Goal: Use online tool/utility: Utilize a website feature to perform a specific function

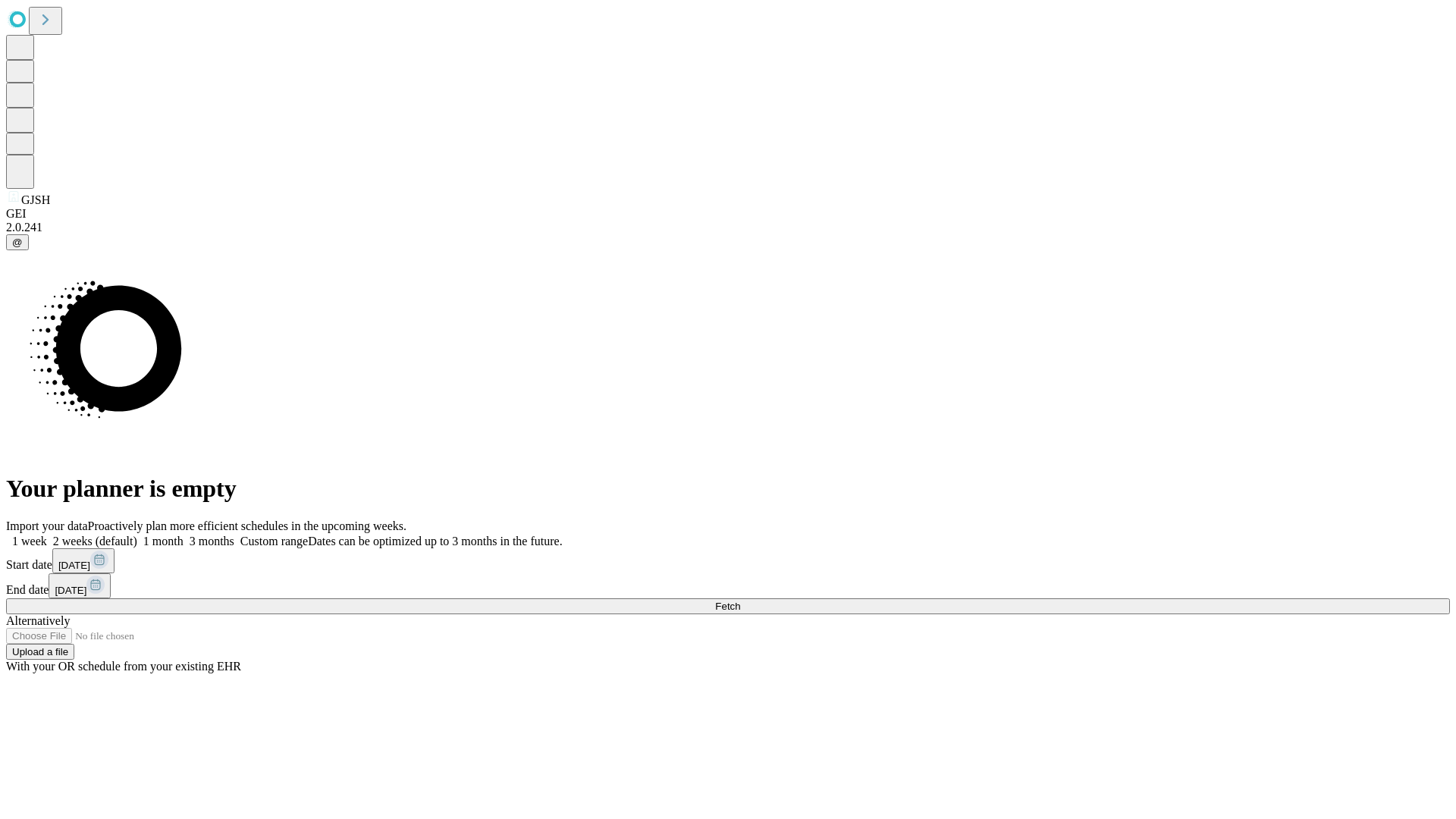
click at [740, 601] on span "Fetch" at bounding box center [728, 606] width 25 height 11
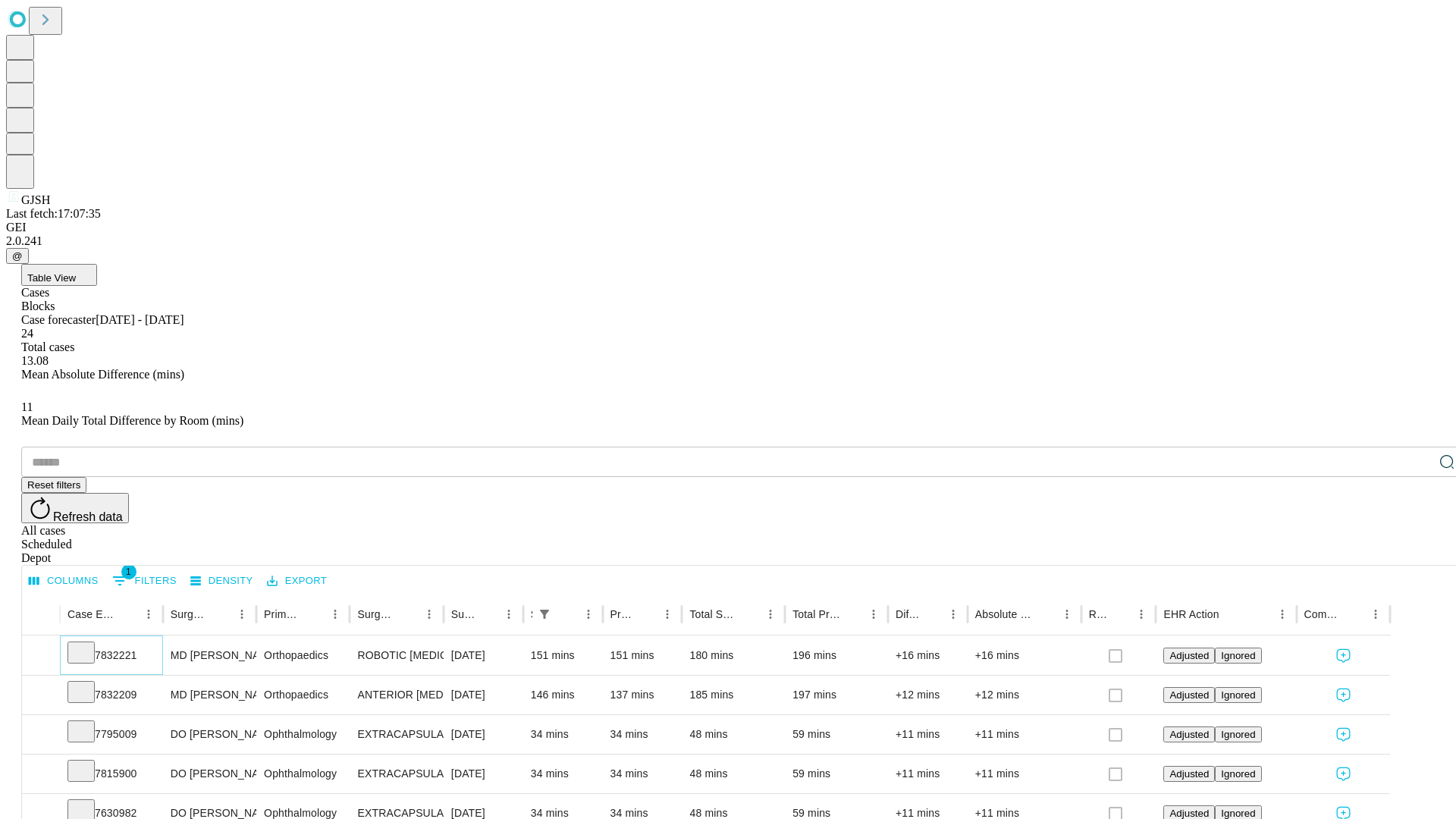
click at [89, 644] on icon at bounding box center [80, 651] width 15 height 15
